Goal: Task Accomplishment & Management: Manage account settings

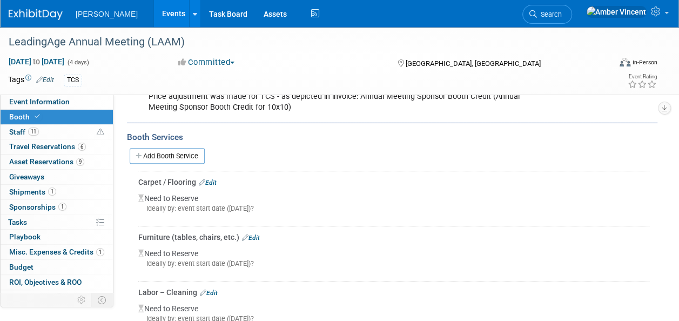
scroll to position [239, 0]
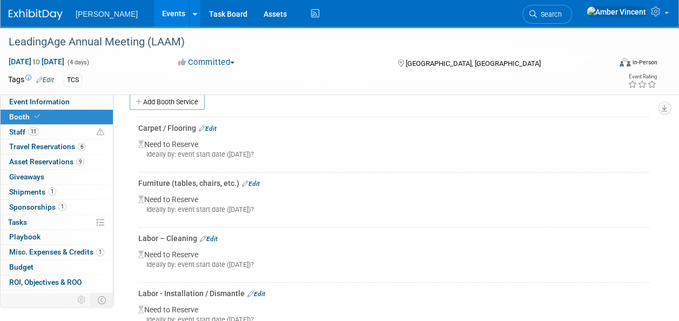
click at [256, 182] on link "Edit" at bounding box center [251, 184] width 18 height 8
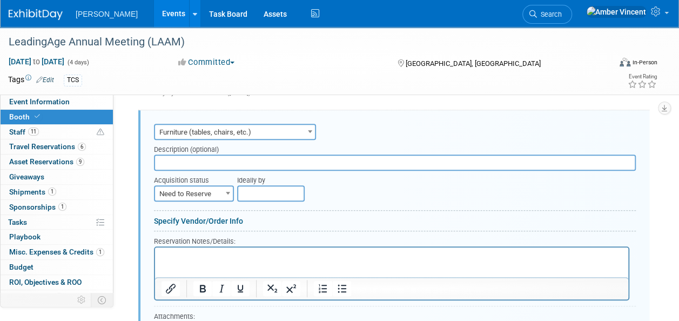
scroll to position [286, 0]
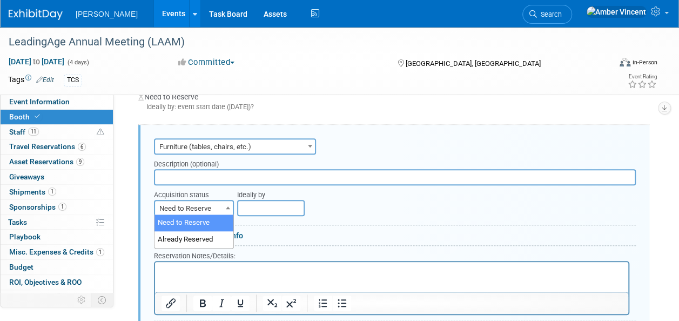
click at [216, 213] on span "Need to Reserve" at bounding box center [194, 208] width 78 height 15
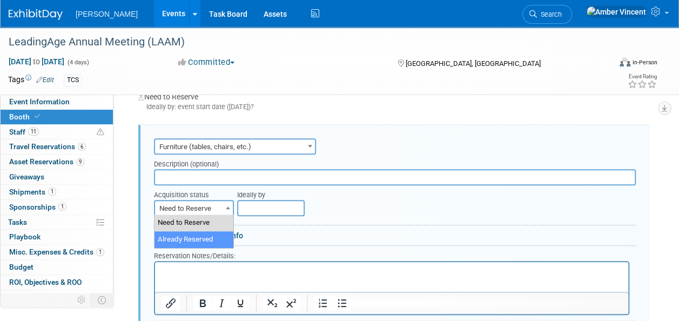
select select "2"
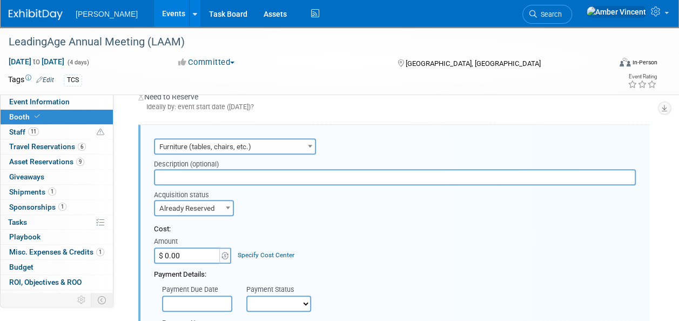
click at [195, 175] on input "text" at bounding box center [395, 177] width 482 height 16
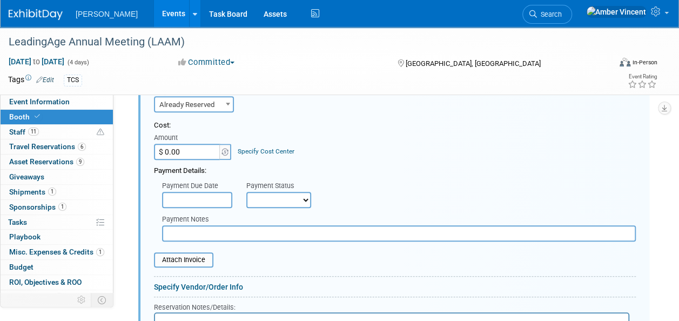
scroll to position [394, 0]
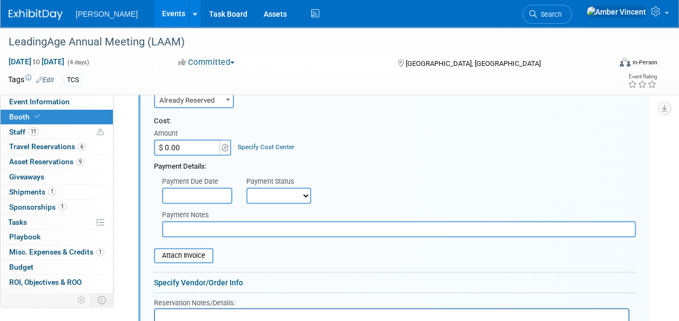
type input "Fairfax Chair and Sofa (White)"
click at [190, 151] on input "$ 0.00" at bounding box center [188, 147] width 68 height 16
click at [203, 145] on input "$ 0.00" at bounding box center [188, 147] width 68 height 16
click at [190, 142] on input "$ 0.00" at bounding box center [188, 147] width 68 height 16
drag, startPoint x: 184, startPoint y: 146, endPoint x: 168, endPoint y: 145, distance: 16.2
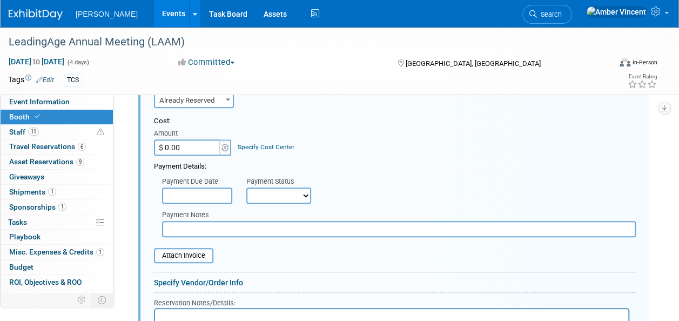
click at [168, 145] on input "$ 0.00" at bounding box center [188, 147] width 68 height 16
type input "$ 1,364.00"
click at [189, 193] on input "text" at bounding box center [197, 196] width 70 height 16
click at [425, 206] on div "Payment Notes" at bounding box center [399, 221] width 490 height 31
click at [254, 199] on select "Not Paid Yet Partially Paid Paid in Full" at bounding box center [278, 196] width 65 height 16
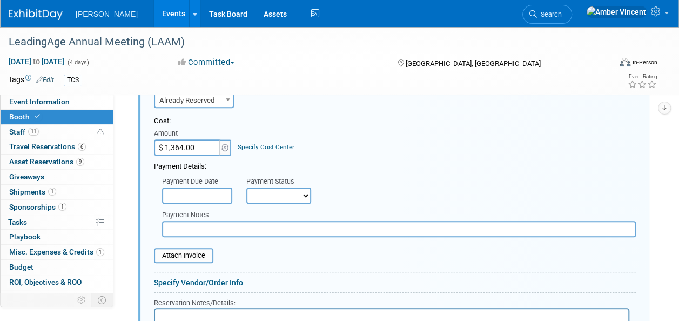
select select "1"
click at [246, 188] on select "Not Paid Yet Partially Paid Paid in Full" at bounding box center [278, 196] width 65 height 16
click at [197, 195] on input "text" at bounding box center [197, 196] width 70 height 16
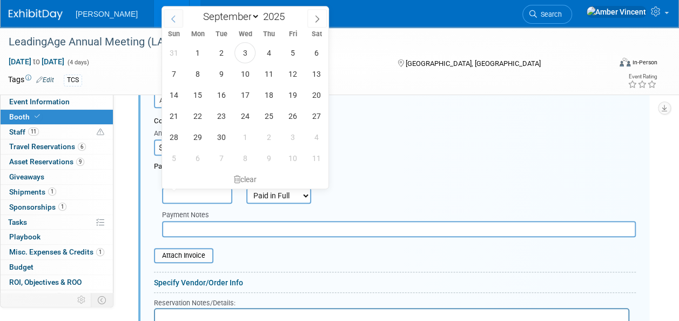
click at [174, 20] on icon at bounding box center [174, 19] width 8 height 8
select select "7"
click at [272, 137] on span "28" at bounding box center [268, 136] width 21 height 21
type input "[DATE]"
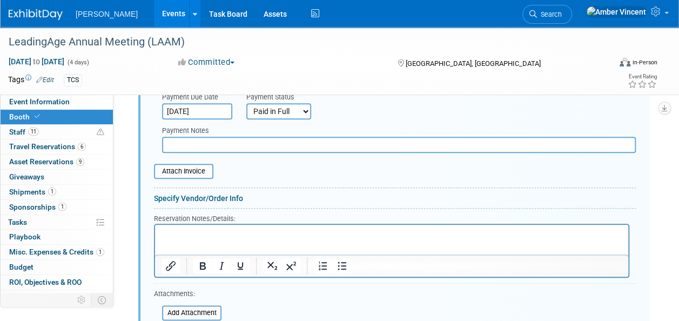
scroll to position [503, 0]
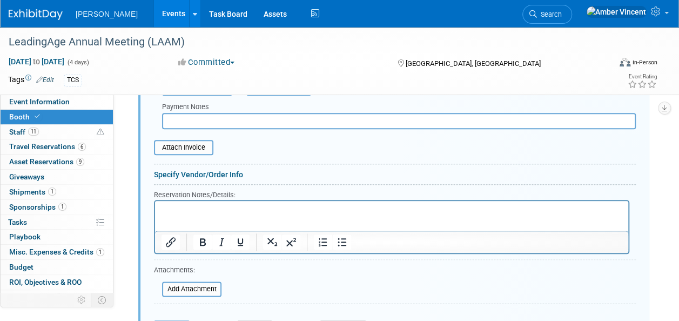
click at [247, 205] on p "Rich Text Area. Press ALT-0 for help." at bounding box center [392, 210] width 461 height 10
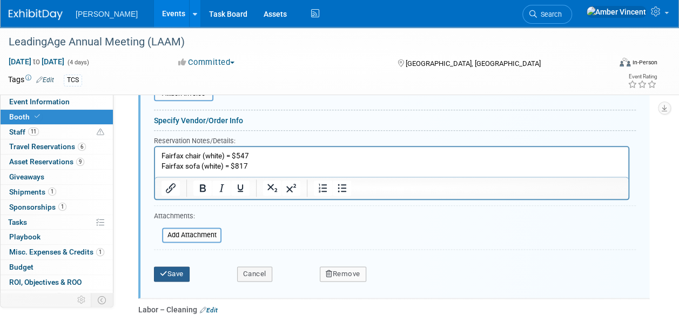
click at [184, 270] on button "Save" at bounding box center [172, 273] width 36 height 15
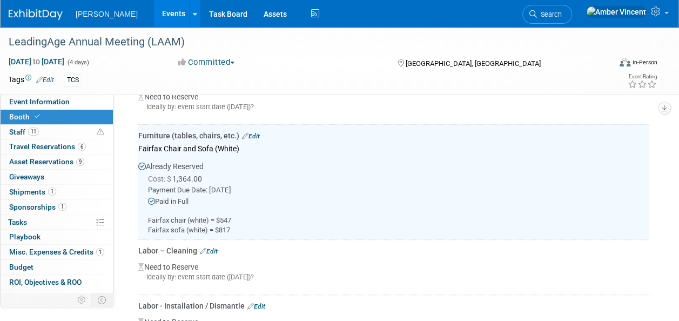
scroll to position [340, 0]
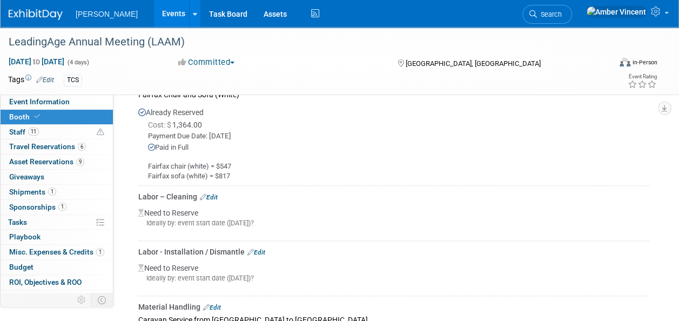
click at [214, 197] on link "Edit" at bounding box center [209, 197] width 18 height 8
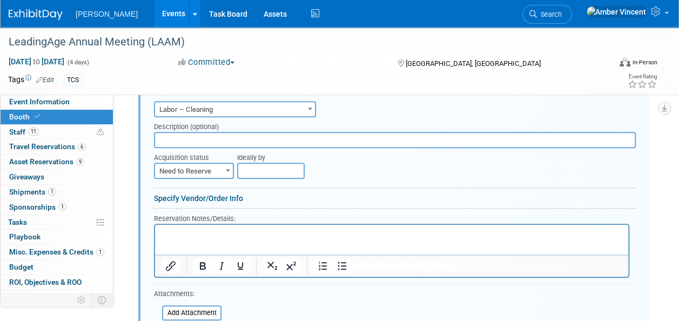
scroll to position [456, 0]
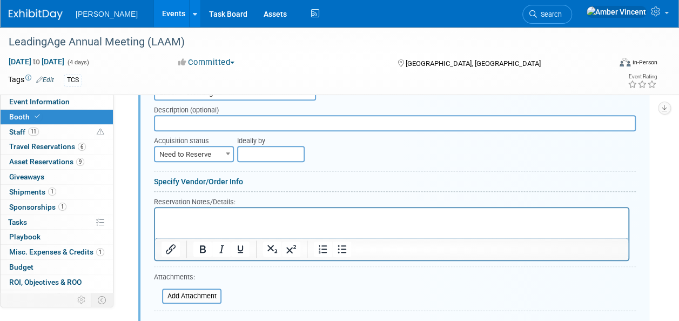
click at [187, 217] on p "Rich Text Area. Press ALT-0 for help." at bounding box center [392, 217] width 461 height 10
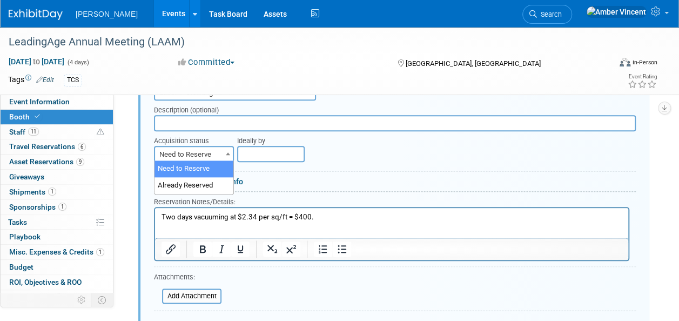
click at [224, 155] on span at bounding box center [228, 153] width 11 height 14
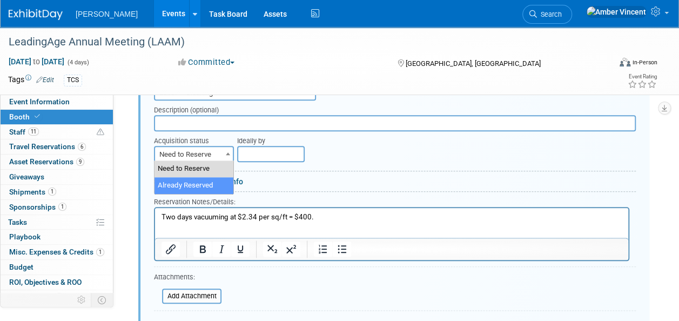
select select "2"
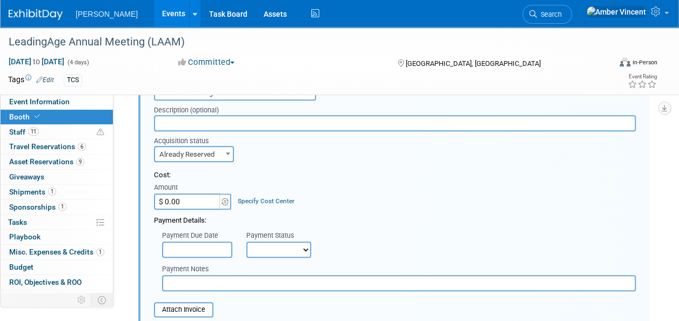
click at [199, 203] on input "$ 0.00" at bounding box center [188, 201] width 68 height 16
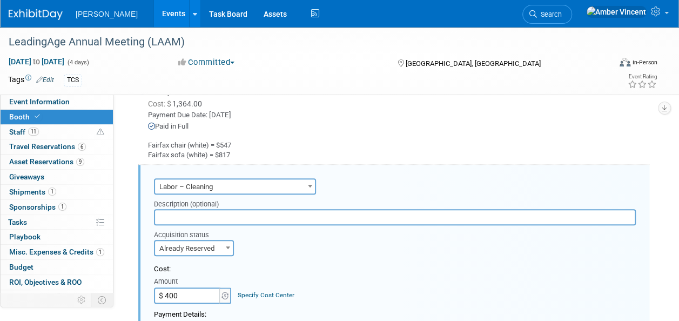
scroll to position [347, 0]
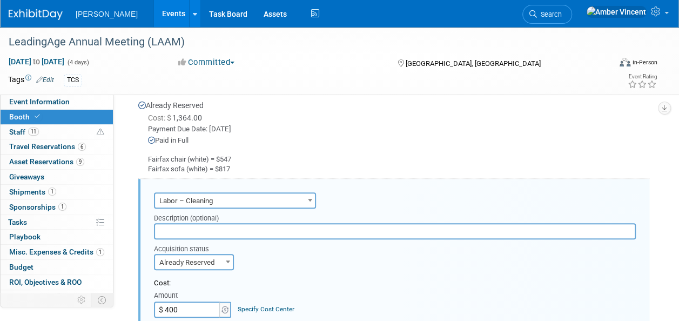
type input "$ 400.00"
click at [193, 228] on input "text" at bounding box center [395, 231] width 482 height 16
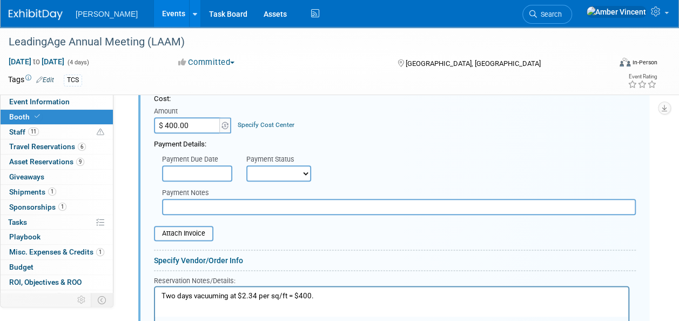
scroll to position [510, 0]
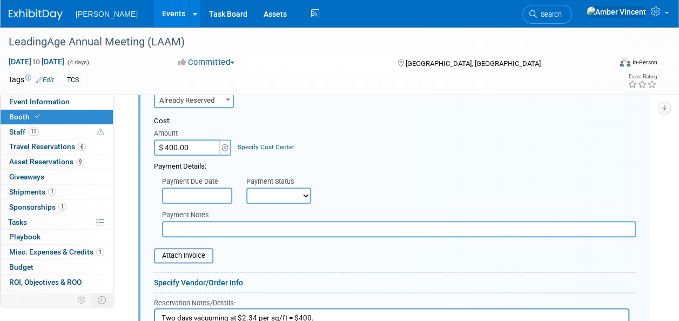
type input "Labor Cleaning (Vacuum)"
click at [270, 188] on select "Not Paid Yet Partially Paid Paid in Full" at bounding box center [278, 196] width 65 height 16
select select "1"
click at [246, 188] on select "Not Paid Yet Partially Paid Paid in Full" at bounding box center [278, 196] width 65 height 16
click at [218, 196] on input "text" at bounding box center [197, 196] width 70 height 16
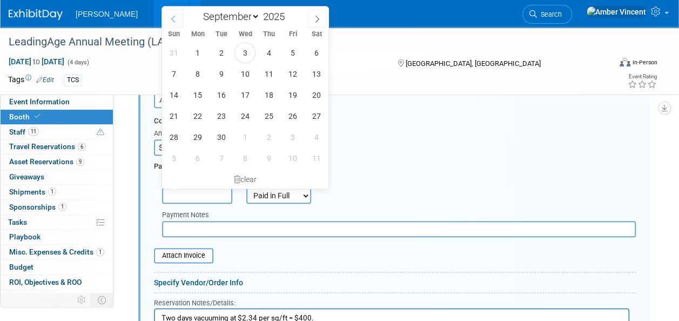
click at [169, 14] on span at bounding box center [173, 18] width 19 height 18
select select "7"
click at [266, 131] on span "28" at bounding box center [268, 136] width 21 height 21
type input "[DATE]"
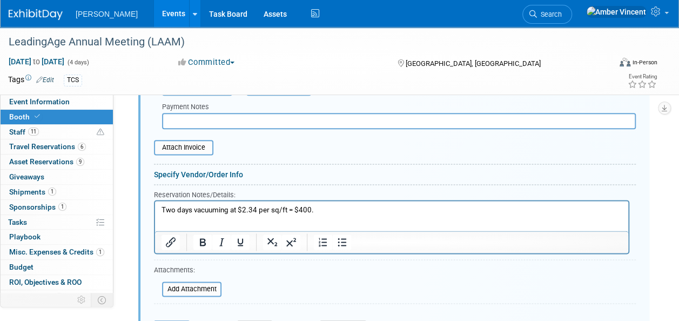
scroll to position [672, 0]
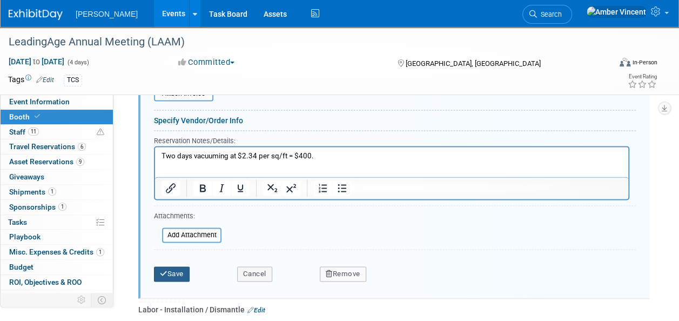
click at [163, 270] on icon "submit" at bounding box center [164, 273] width 8 height 7
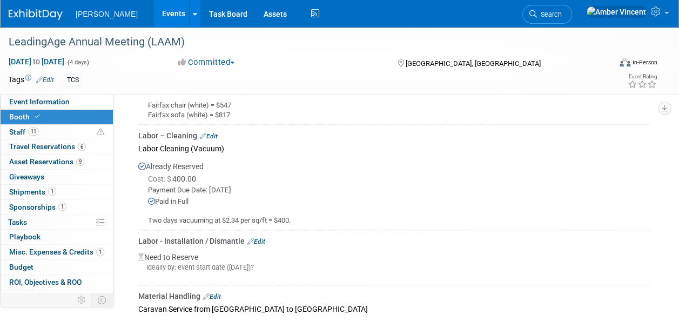
scroll to position [456, 0]
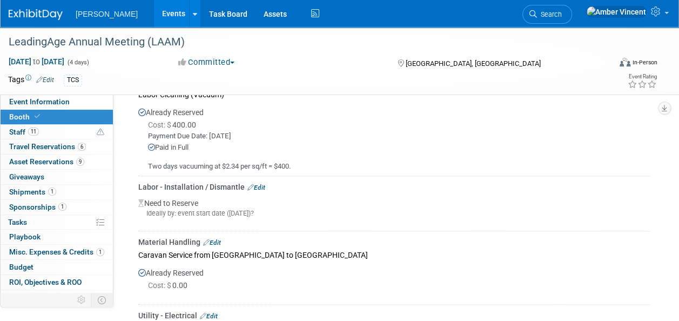
click at [259, 186] on link "Edit" at bounding box center [256, 188] width 18 height 8
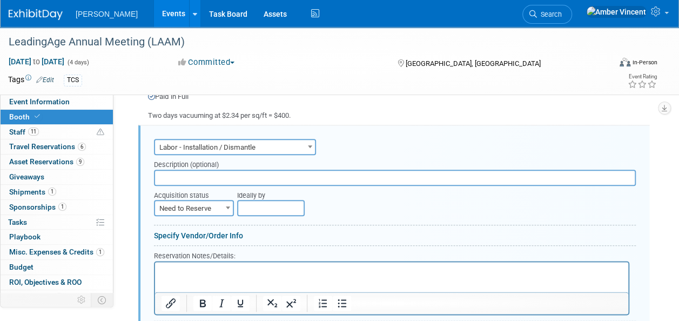
scroll to position [0, 0]
click at [217, 209] on span "Need to Reserve" at bounding box center [194, 208] width 78 height 15
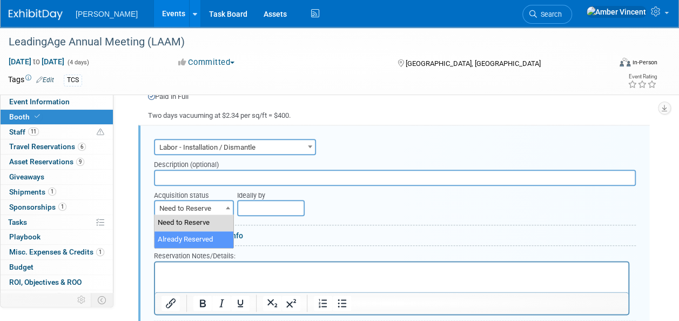
select select "2"
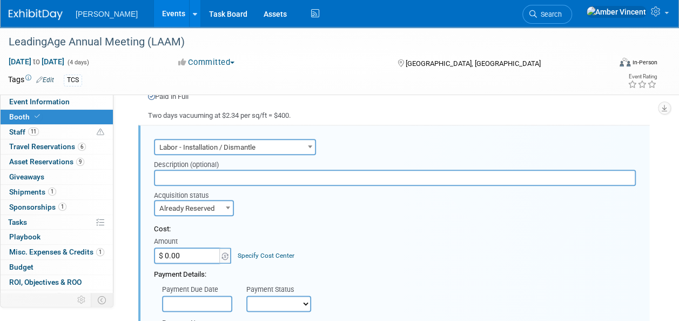
click at [232, 180] on input "text" at bounding box center [395, 178] width 482 height 16
type input "Display Labor Installation/Dismantle"
click at [188, 258] on input "$ 0.00" at bounding box center [188, 255] width 68 height 16
click at [192, 252] on input "$ 0.00" at bounding box center [188, 255] width 68 height 16
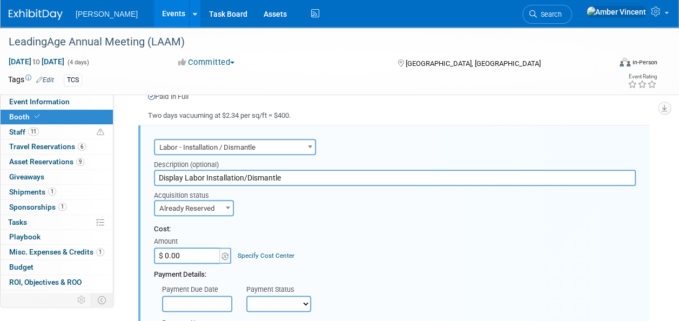
click at [192, 252] on input "$ 0.00" at bounding box center [188, 255] width 68 height 16
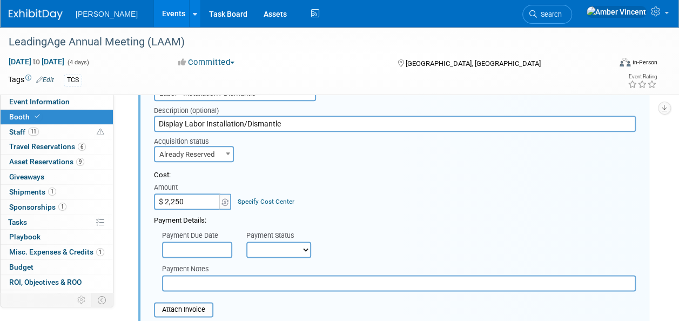
type input "$ 2,250.00"
click at [199, 245] on input "text" at bounding box center [197, 250] width 70 height 16
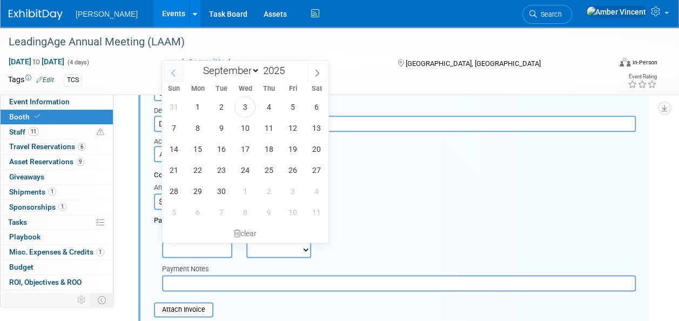
click at [175, 69] on icon at bounding box center [174, 73] width 8 height 8
select select "7"
drag, startPoint x: 266, startPoint y: 190, endPoint x: 265, endPoint y: 204, distance: 14.1
click at [266, 190] on span "28" at bounding box center [268, 190] width 21 height 21
type input "[DATE]"
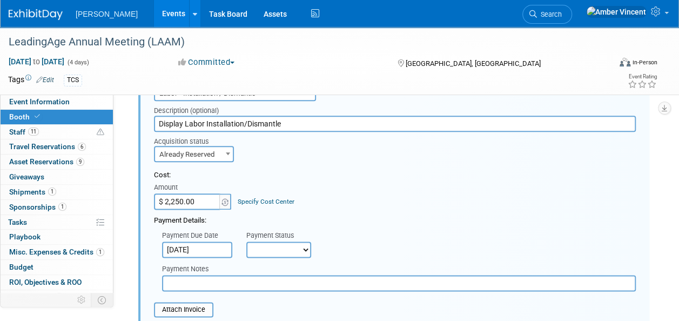
click at [268, 252] on select "Not Paid Yet Partially Paid Paid in Full" at bounding box center [278, 250] width 65 height 16
select select "1"
click at [246, 242] on select "Not Paid Yet Partially Paid Paid in Full" at bounding box center [278, 250] width 65 height 16
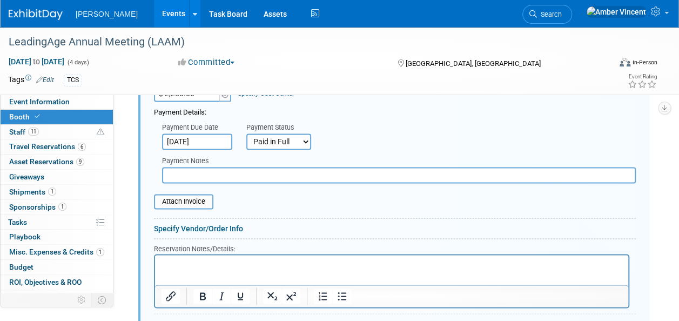
scroll to position [723, 0]
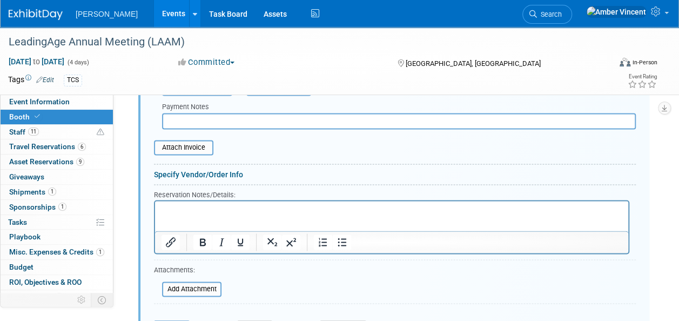
click at [212, 209] on p "Rich Text Area. Press ALT-0 for help." at bounding box center [392, 210] width 461 height 10
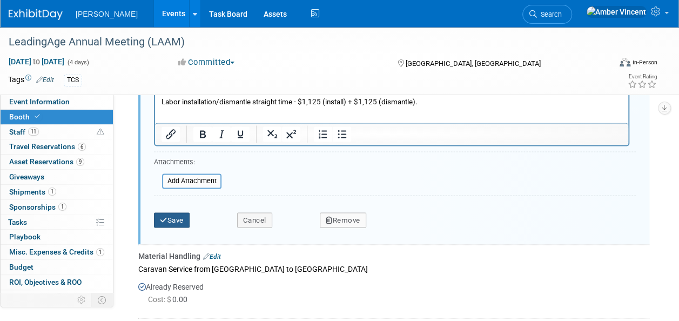
click at [183, 212] on button "Save" at bounding box center [172, 219] width 36 height 15
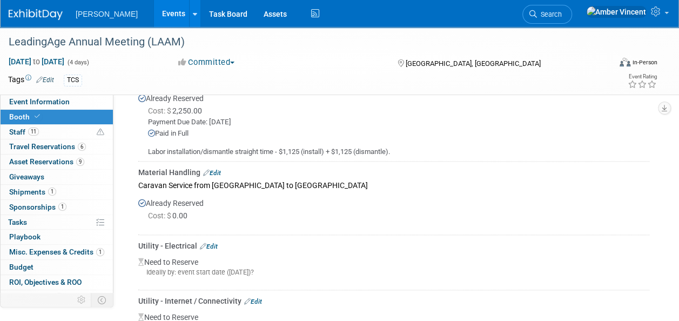
scroll to position [560, 0]
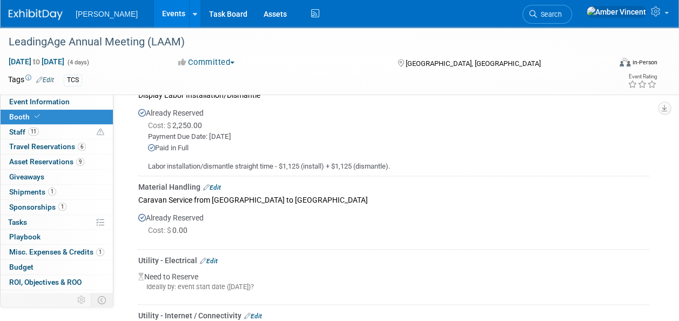
click at [216, 185] on link "Edit" at bounding box center [212, 188] width 18 height 8
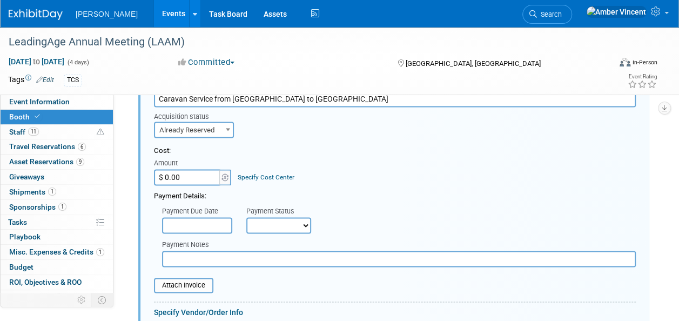
scroll to position [666, 0]
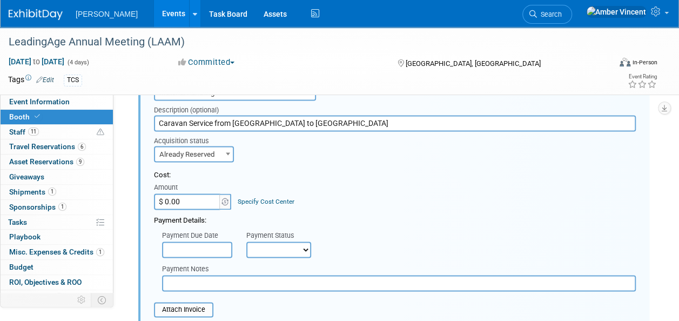
click at [177, 199] on input "$ 0.00" at bounding box center [188, 201] width 68 height 16
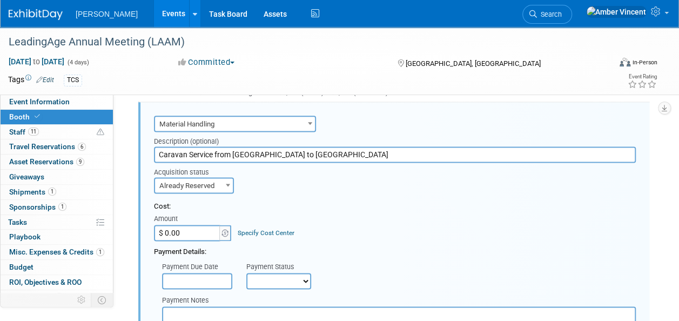
scroll to position [612, 0]
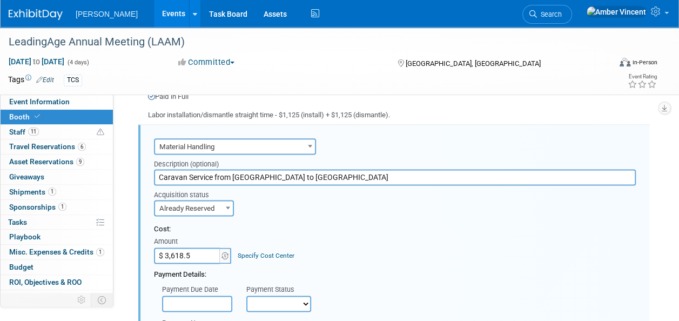
type input "$ 3,618.55"
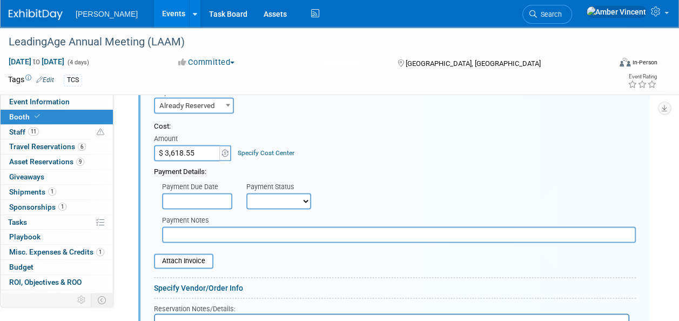
scroll to position [720, 0]
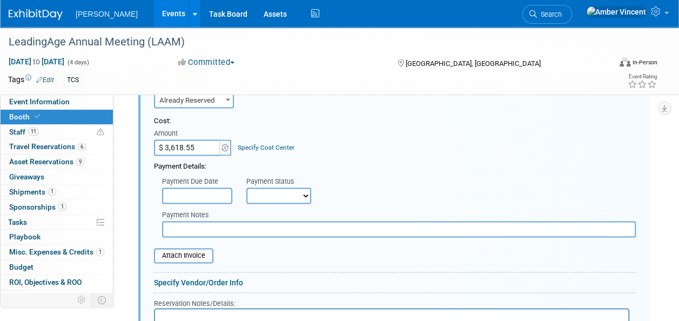
click at [216, 190] on input "text" at bounding box center [197, 196] width 70 height 16
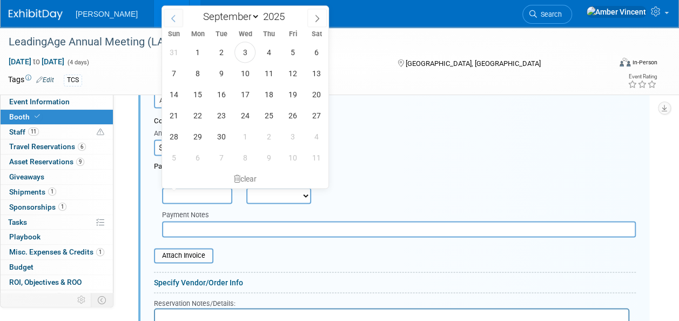
click at [175, 19] on icon at bounding box center [174, 19] width 8 height 8
select select "7"
click at [262, 131] on span "28" at bounding box center [268, 136] width 21 height 21
type input "[DATE]"
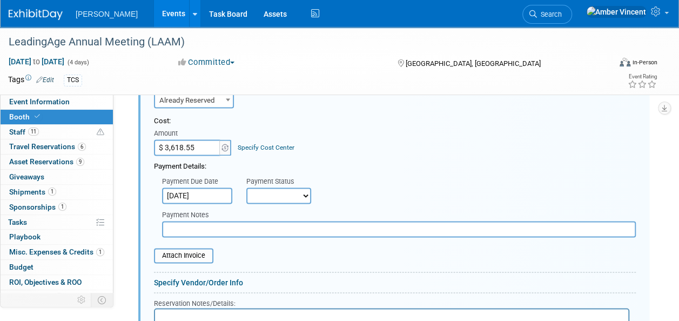
drag, startPoint x: 276, startPoint y: 186, endPoint x: 271, endPoint y: 190, distance: 6.1
click at [275, 188] on select "Not Paid Yet Partially Paid Paid in Full" at bounding box center [278, 196] width 65 height 16
select select "1"
click at [246, 188] on select "Not Paid Yet Partially Paid Paid in Full" at bounding box center [278, 196] width 65 height 16
click at [201, 229] on input "text" at bounding box center [399, 229] width 474 height 16
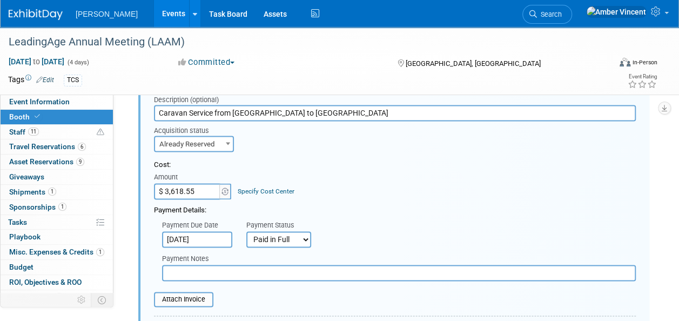
scroll to position [666, 0]
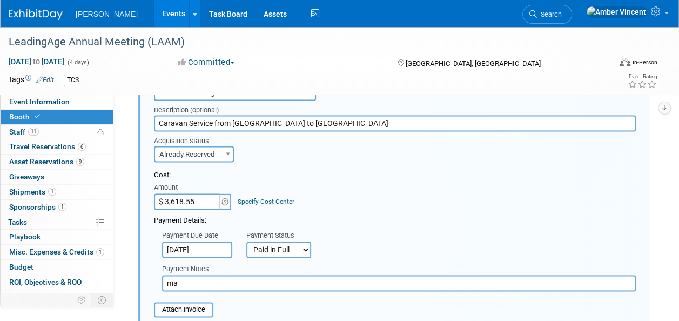
type input "m"
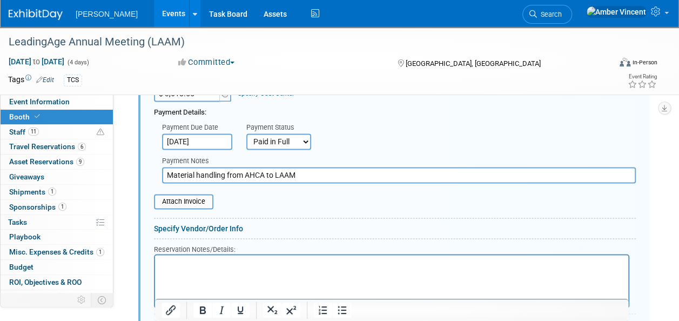
type input "Material handling from AHCA to LAAM"
drag, startPoint x: 253, startPoint y: 265, endPoint x: 411, endPoint y: 507, distance: 288.8
click at [253, 265] on p "Rich Text Area. Press ALT-0 for help." at bounding box center [392, 264] width 461 height 10
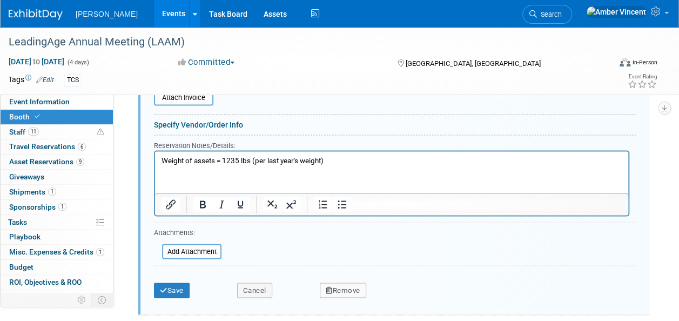
scroll to position [882, 0]
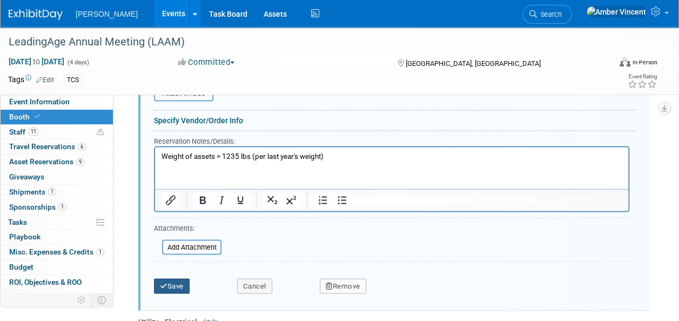
click at [182, 283] on button "Save" at bounding box center [172, 285] width 36 height 15
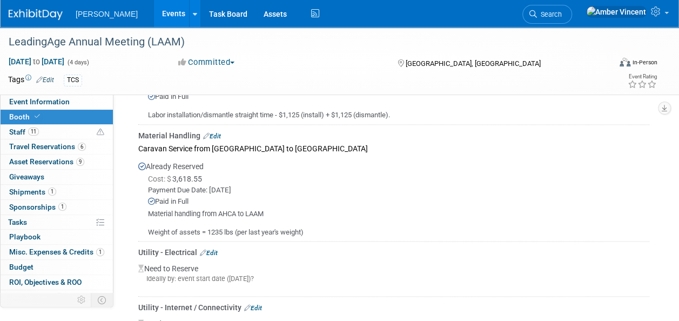
scroll to position [666, 0]
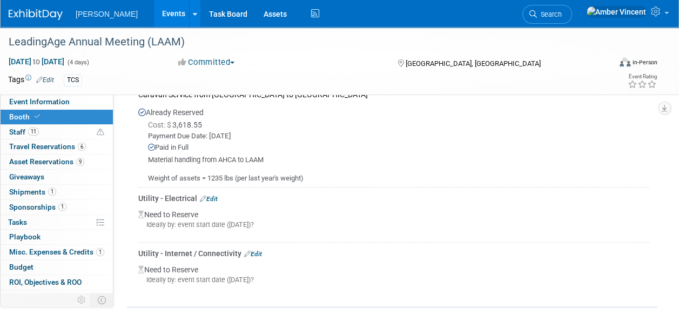
click at [210, 196] on link "Edit" at bounding box center [209, 199] width 18 height 8
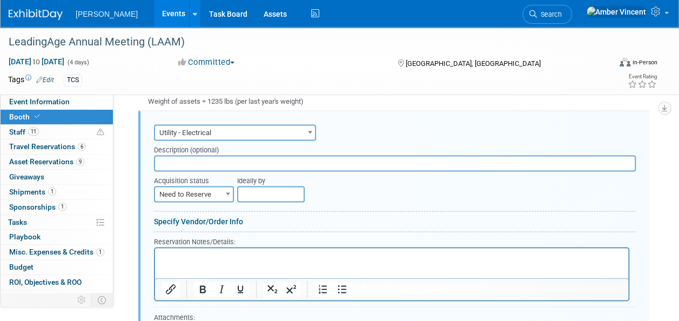
scroll to position [728, 0]
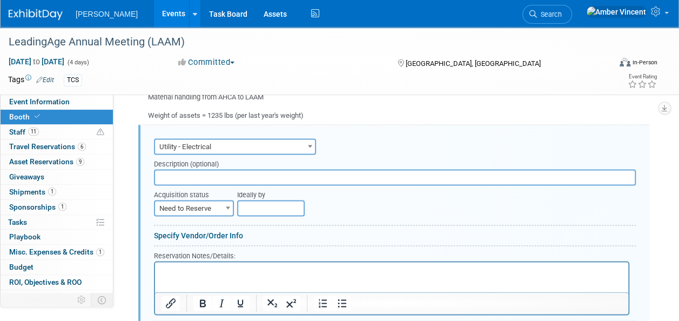
click at [213, 201] on span "Need to Reserve" at bounding box center [194, 208] width 78 height 15
select select "2"
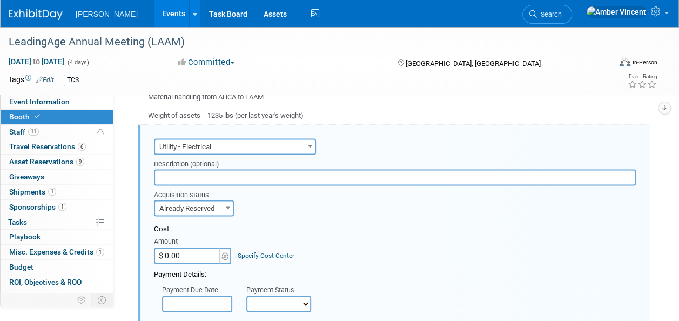
click at [200, 253] on input "$ 0.00" at bounding box center [188, 255] width 68 height 16
drag, startPoint x: 192, startPoint y: 255, endPoint x: 180, endPoint y: 249, distance: 13.3
click at [192, 255] on input "$ 0.00" at bounding box center [188, 255] width 68 height 16
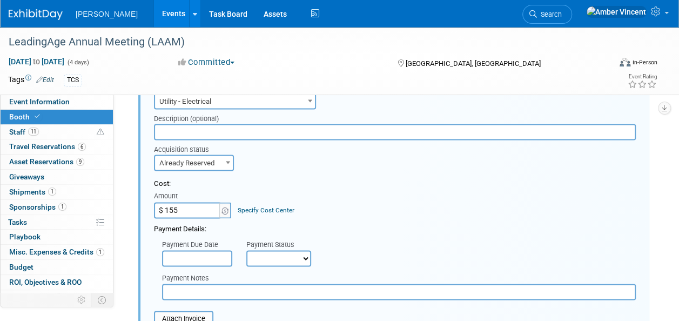
scroll to position [837, 0]
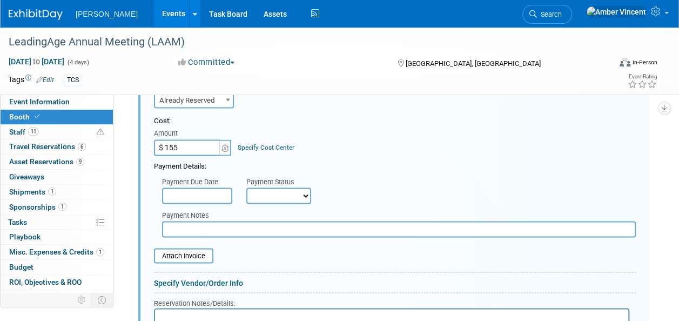
type input "$ 155.00"
click at [295, 199] on select "Not Paid Yet Partially Paid Paid in Full" at bounding box center [278, 196] width 65 height 16
select select "1"
click at [246, 188] on select "Not Paid Yet Partially Paid Paid in Full" at bounding box center [278, 196] width 65 height 16
click at [226, 195] on input "text" at bounding box center [197, 196] width 70 height 16
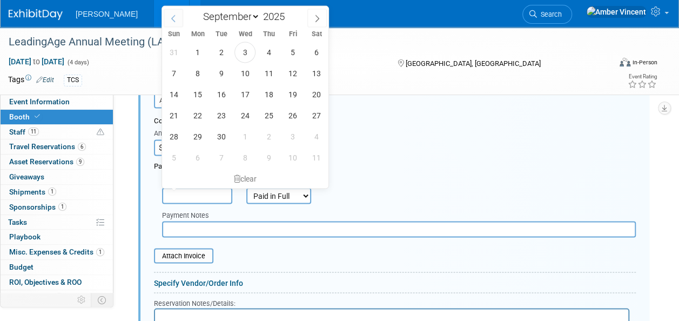
click at [172, 16] on icon at bounding box center [174, 19] width 8 height 8
select select "7"
click at [278, 138] on span "28" at bounding box center [268, 136] width 21 height 21
type input "[DATE]"
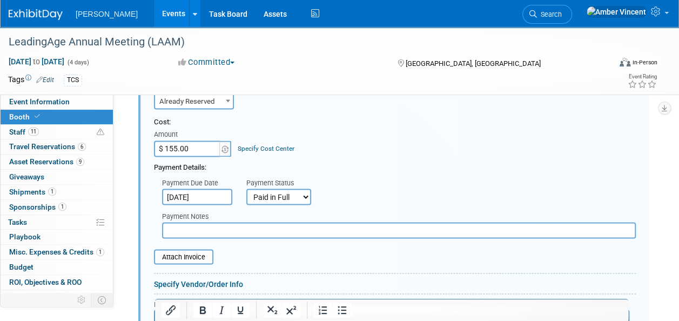
scroll to position [728, 0]
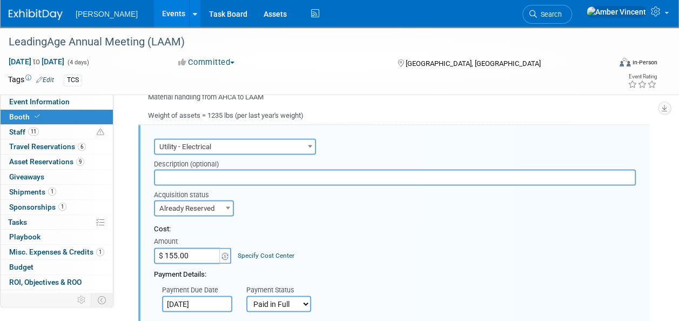
click at [244, 174] on input "text" at bounding box center [395, 177] width 482 height 16
type input "E"
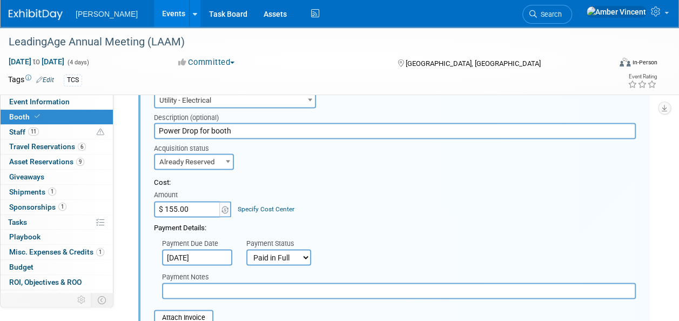
scroll to position [891, 0]
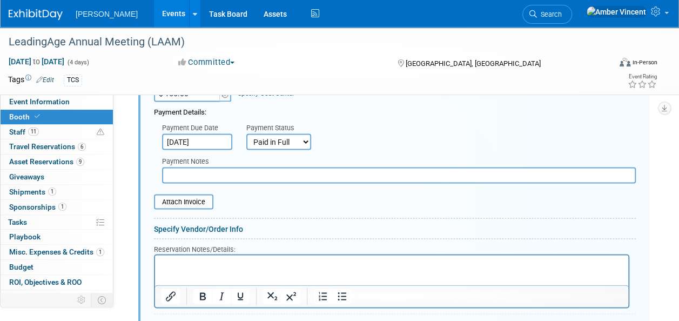
type input "Power Drop for booth"
click at [217, 268] on p "Rich Text Area. Press ALT-0 for help." at bounding box center [392, 264] width 461 height 10
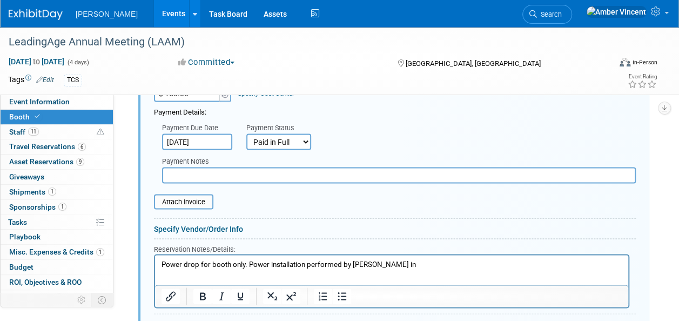
click at [307, 265] on p "Power drop for booth only. Power installation performed by [PERSON_NAME] in" at bounding box center [392, 264] width 461 height 10
click at [244, 265] on p "Power drop for booth only. Power installation/placement performed by [PERSON_NA…" at bounding box center [392, 264] width 461 height 10
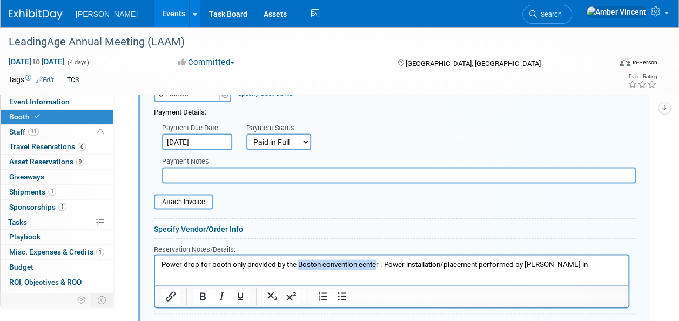
drag, startPoint x: 378, startPoint y: 264, endPoint x: 298, endPoint y: 259, distance: 79.6
click at [298, 259] on p "Power drop for booth only provided by the Boston convention center . Power inst…" at bounding box center [392, 264] width 461 height 10
click at [205, 272] on p "Power drop for booth only provided by the Signature [GEOGRAPHIC_DATA][US_STATE]…" at bounding box center [392, 269] width 461 height 20
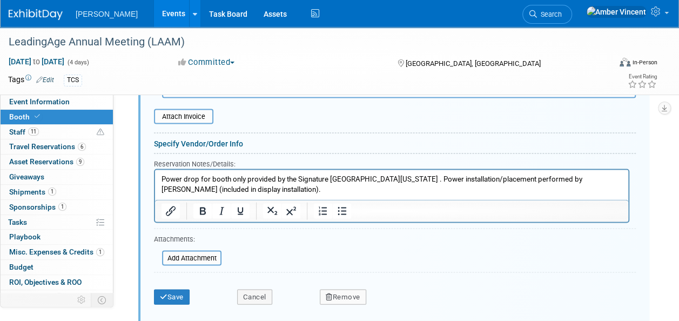
scroll to position [1053, 0]
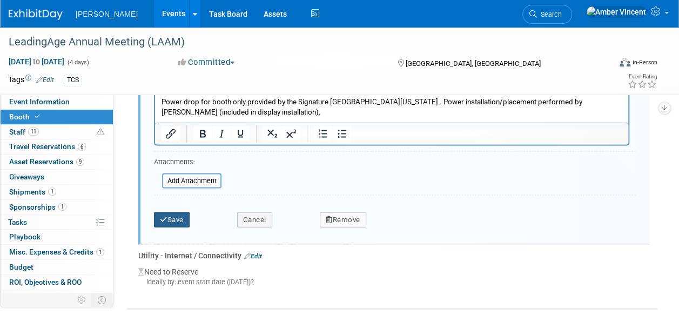
click at [177, 215] on button "Save" at bounding box center [172, 219] width 36 height 15
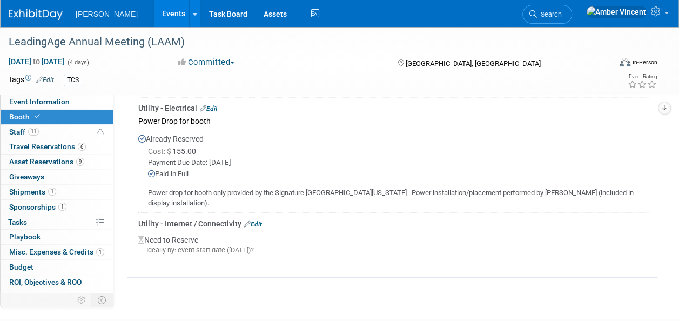
scroll to position [773, 0]
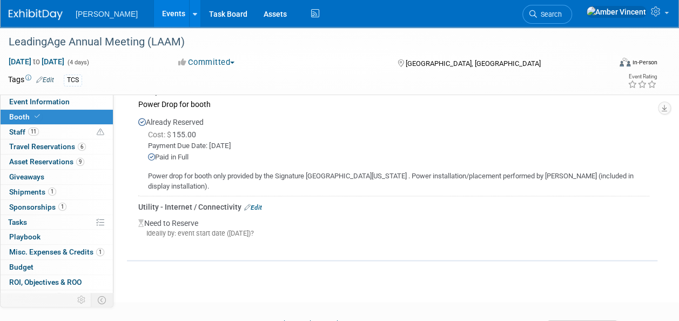
click at [256, 205] on link "Edit" at bounding box center [253, 208] width 18 height 8
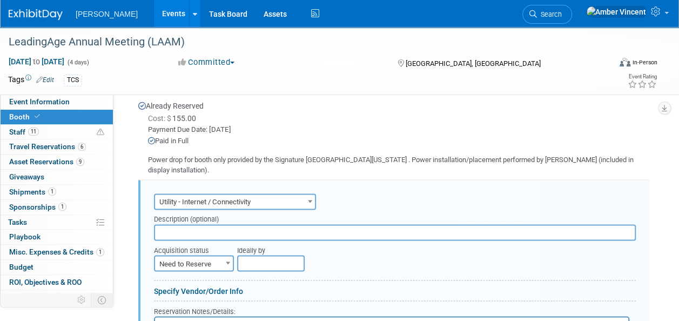
scroll to position [735, 0]
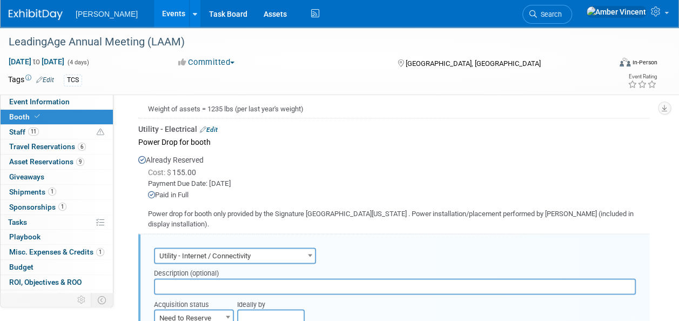
click at [253, 280] on input "text" at bounding box center [395, 286] width 482 height 16
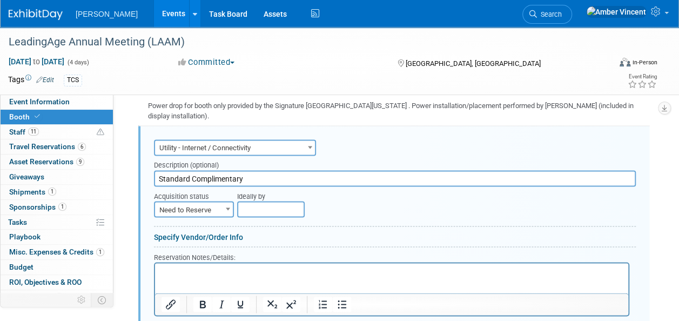
scroll to position [897, 0]
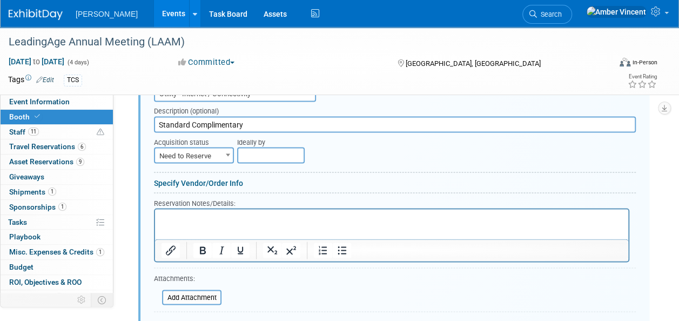
type input "Standard Complimentary"
click at [245, 215] on p "Rich Text Area. Press ALT-0 for help." at bounding box center [392, 218] width 461 height 10
click at [213, 151] on span "Need to Reserve" at bounding box center [194, 155] width 78 height 15
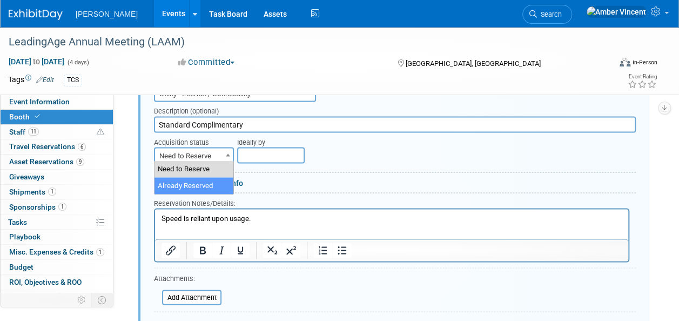
drag, startPoint x: 197, startPoint y: 183, endPoint x: 235, endPoint y: 159, distance: 45.0
select select "2"
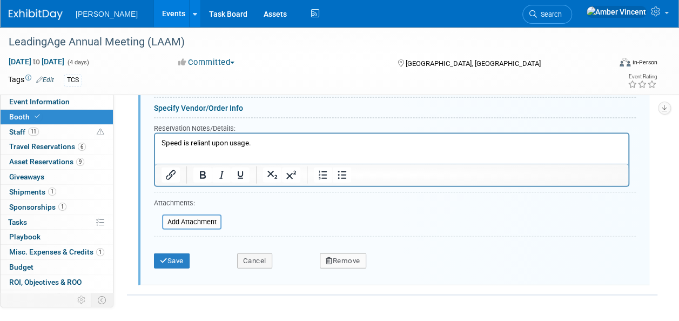
scroll to position [1167, 0]
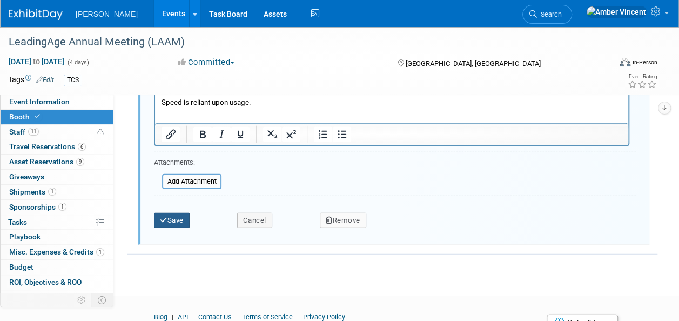
click at [178, 223] on button "Save" at bounding box center [172, 220] width 36 height 15
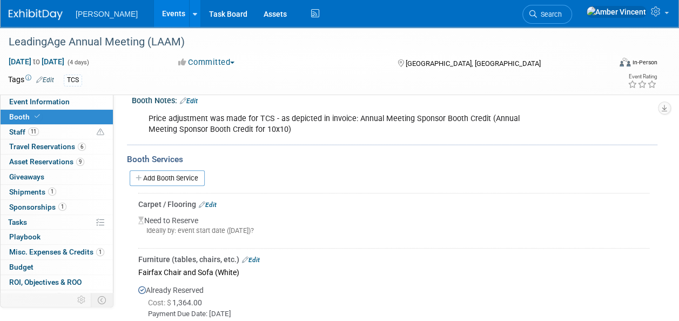
scroll to position [128, 0]
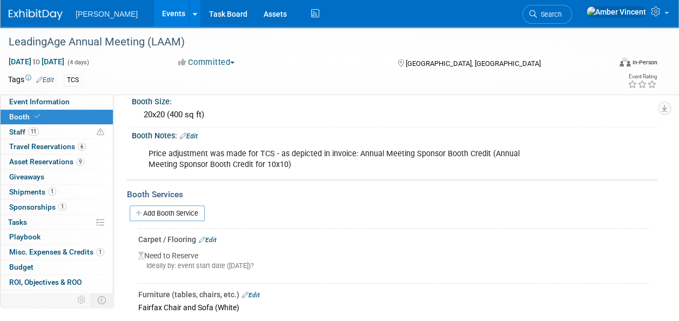
click at [216, 239] on link "Edit" at bounding box center [208, 240] width 18 height 8
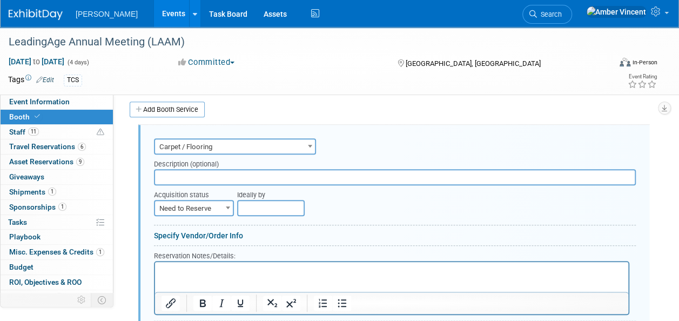
scroll to position [0, 0]
click at [217, 172] on input "text" at bounding box center [395, 177] width 482 height 16
type input "Carpet + Padding"
click at [231, 210] on div "Ideally by" at bounding box center [416, 200] width 374 height 31
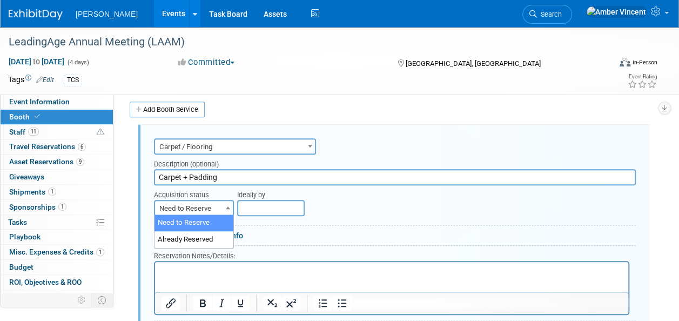
click at [185, 208] on span "Need to Reserve" at bounding box center [194, 208] width 78 height 15
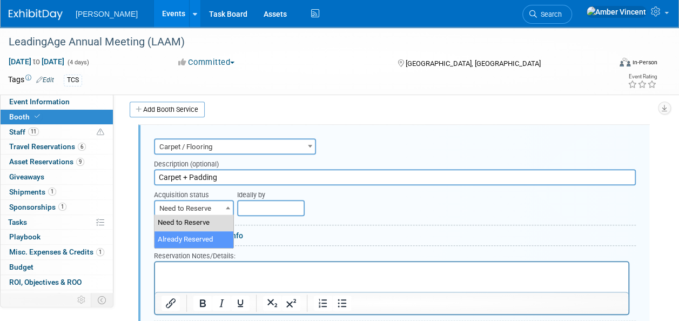
select select "2"
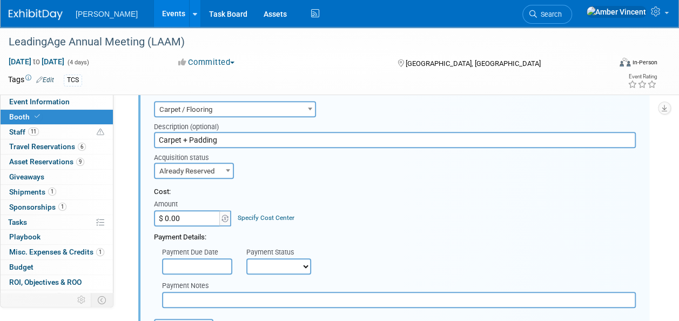
scroll to position [285, 0]
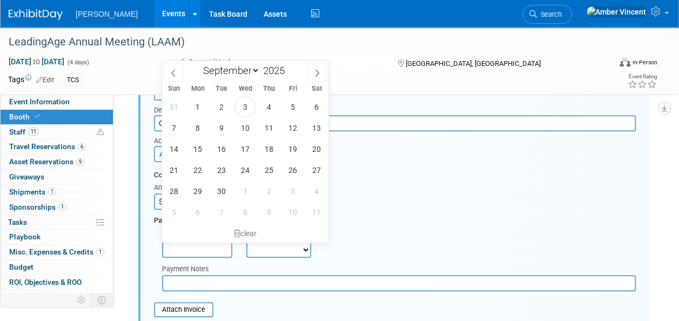
click at [220, 253] on input "text" at bounding box center [197, 250] width 70 height 16
click at [175, 70] on icon at bounding box center [174, 73] width 8 height 8
select select "7"
click at [264, 191] on span "28" at bounding box center [268, 190] width 21 height 21
type input "[DATE]"
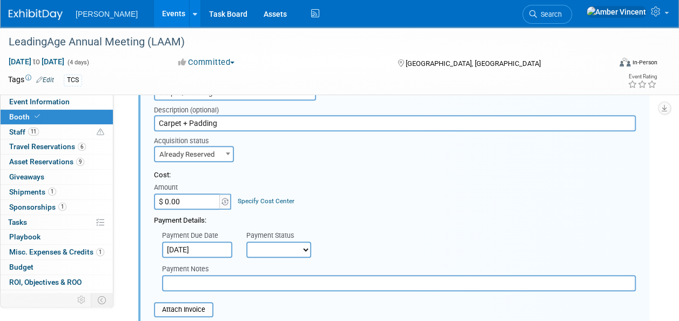
click at [283, 244] on select "Not Paid Yet Partially Paid Paid in Full" at bounding box center [278, 250] width 65 height 16
select select "1"
click at [246, 242] on select "Not Paid Yet Partially Paid Paid in Full" at bounding box center [278, 250] width 65 height 16
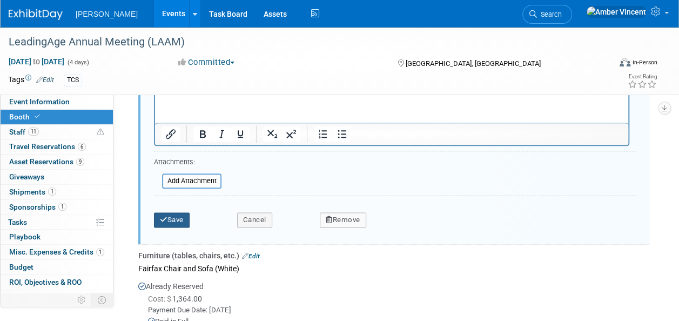
click at [179, 220] on button "Save" at bounding box center [172, 219] width 36 height 15
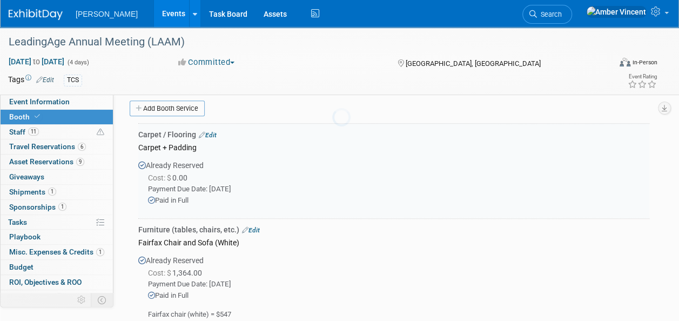
scroll to position [231, 0]
